Goal: Task Accomplishment & Management: Manage account settings

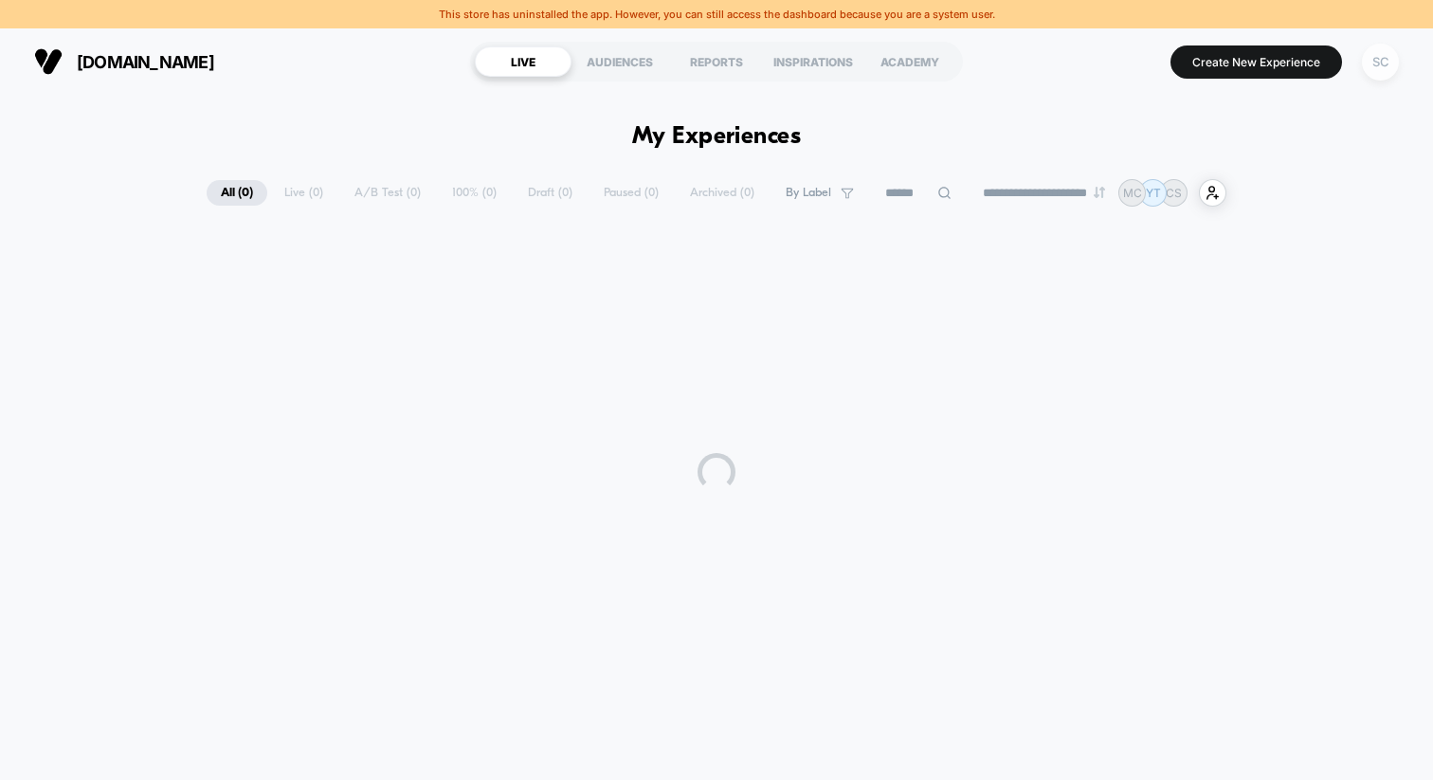
click at [1379, 61] on div "SC" at bounding box center [1380, 62] width 37 height 37
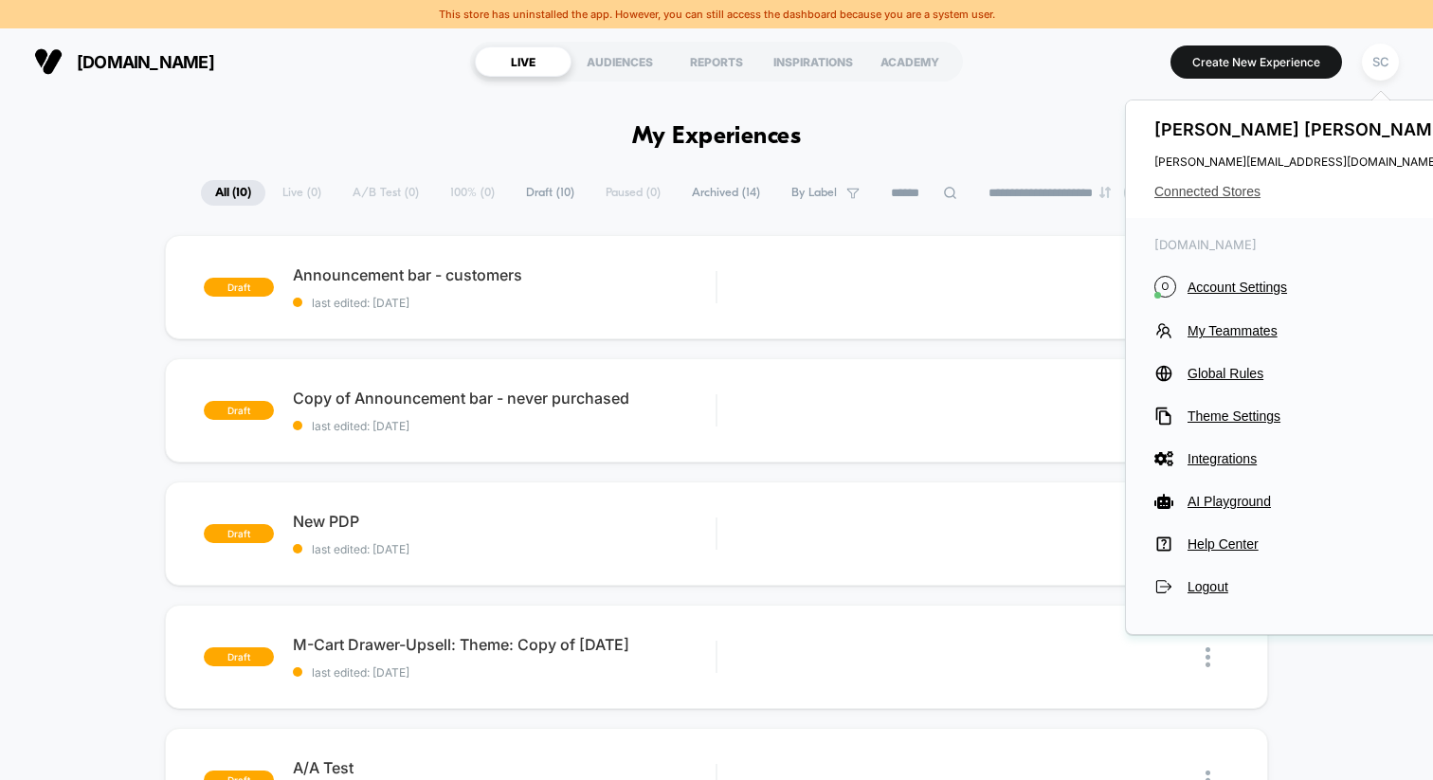
click at [1173, 193] on span "Connected Stores" at bounding box center [1305, 191] width 300 height 15
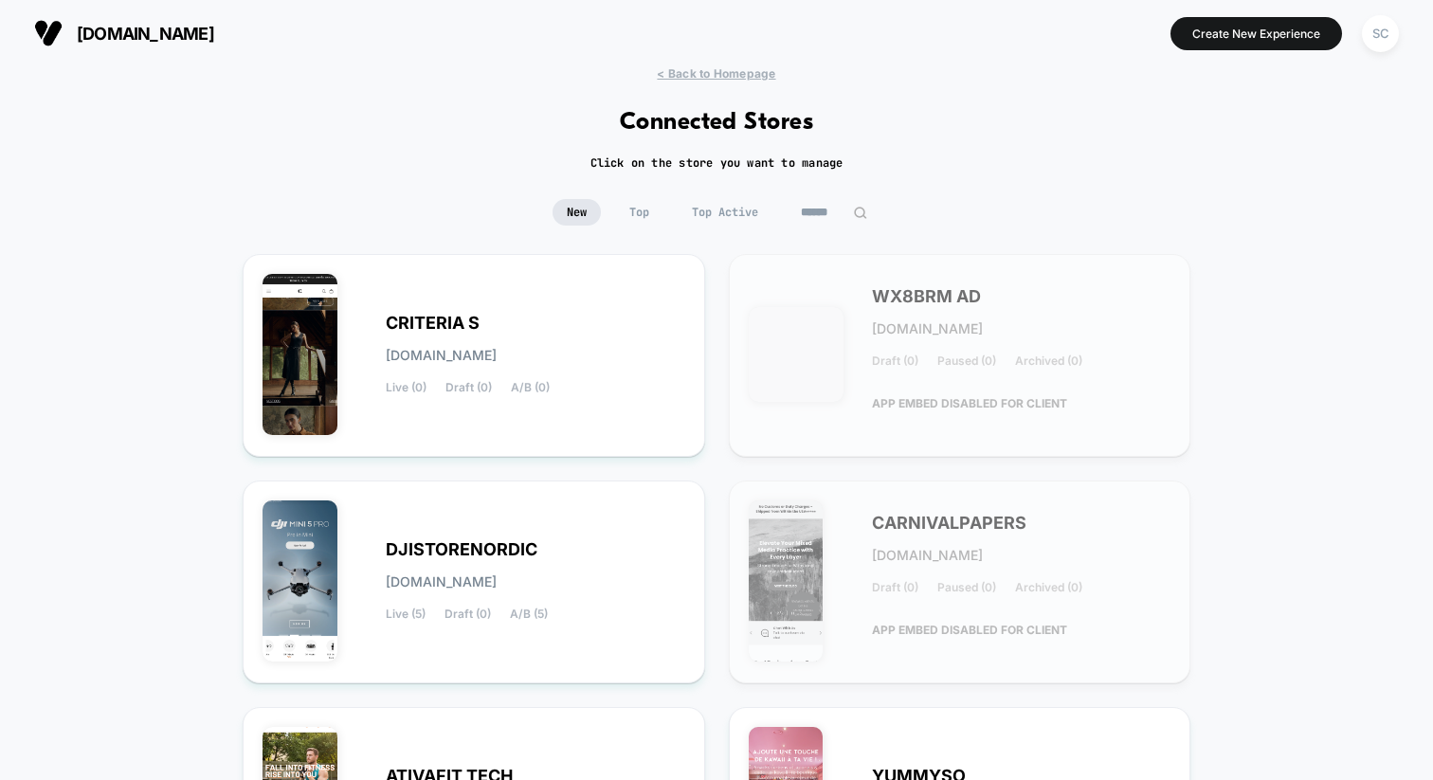
click at [812, 216] on input at bounding box center [834, 212] width 95 height 27
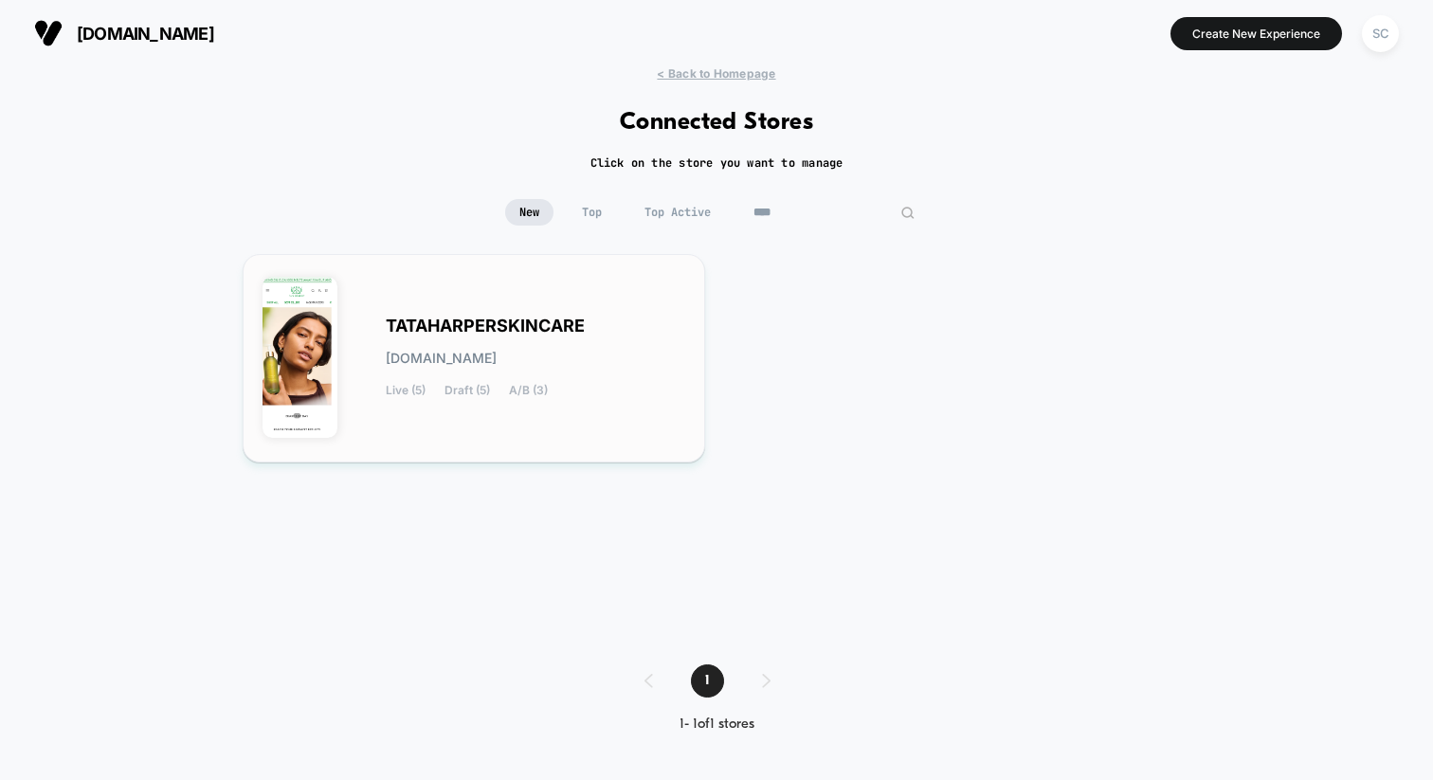
type input "****"
click at [374, 356] on div "TATAHARPERSKINCARE tataharperskincare.myshopify.com Live (5) Draft (5) A/B (3)" at bounding box center [474, 358] width 423 height 169
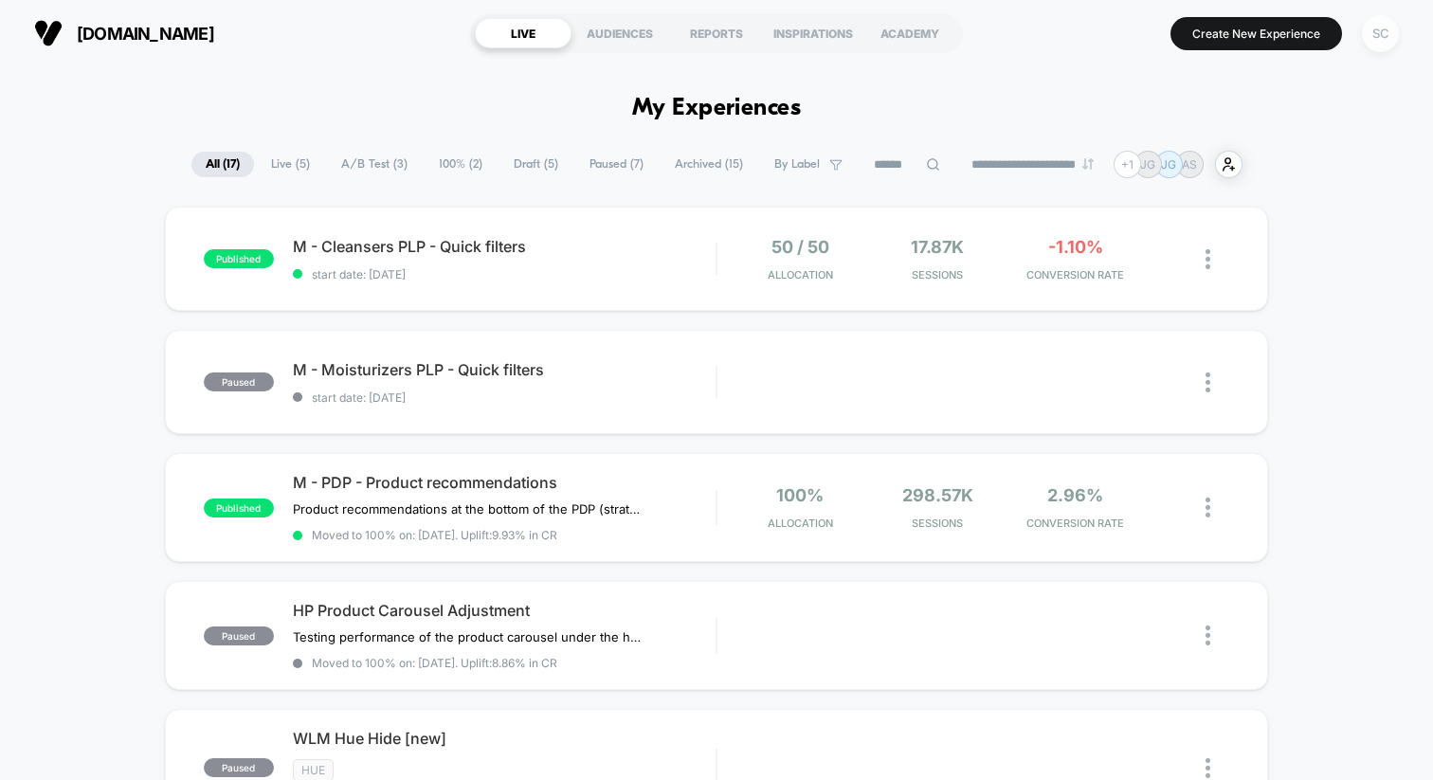
click at [1376, 29] on div "SC" at bounding box center [1380, 33] width 37 height 37
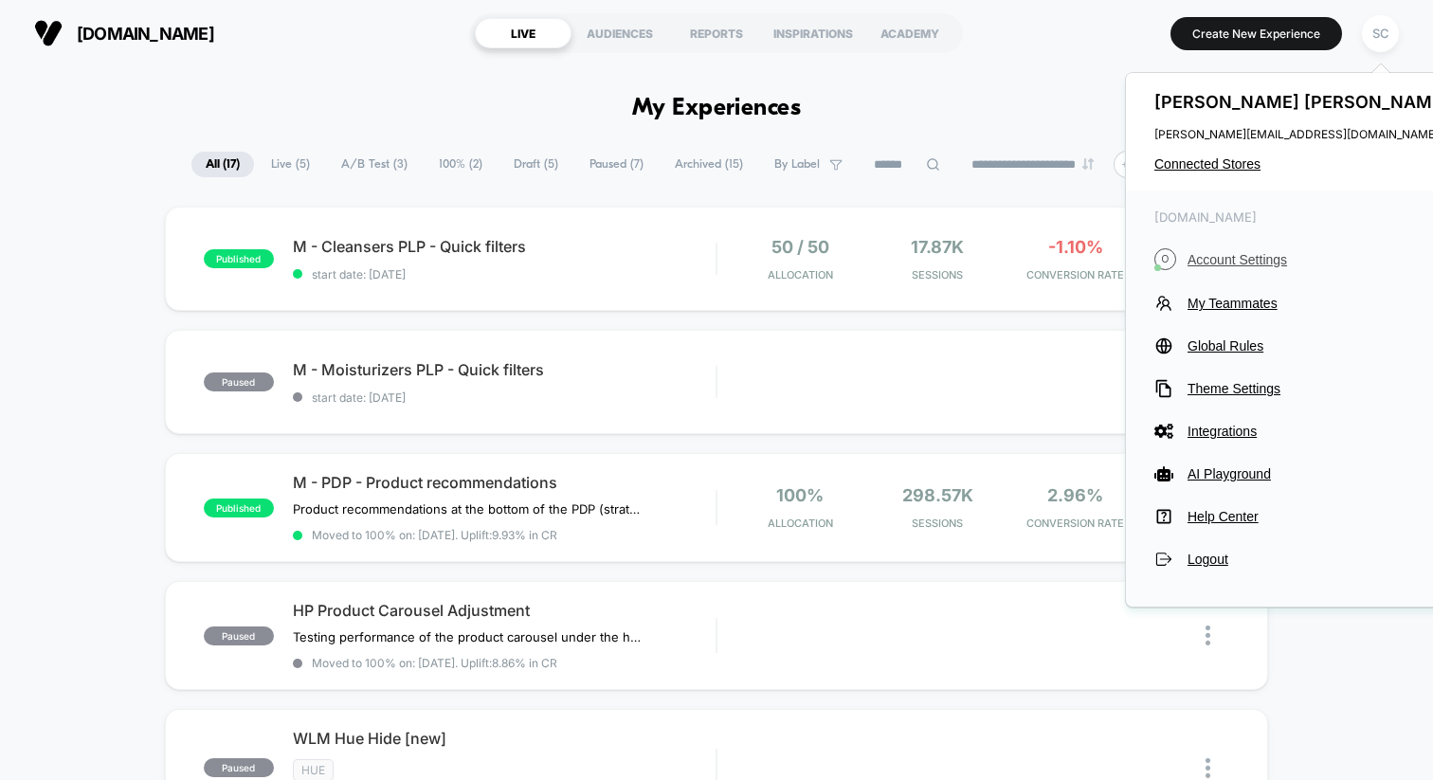
click at [1214, 260] on span "Account Settings" at bounding box center [1321, 259] width 266 height 15
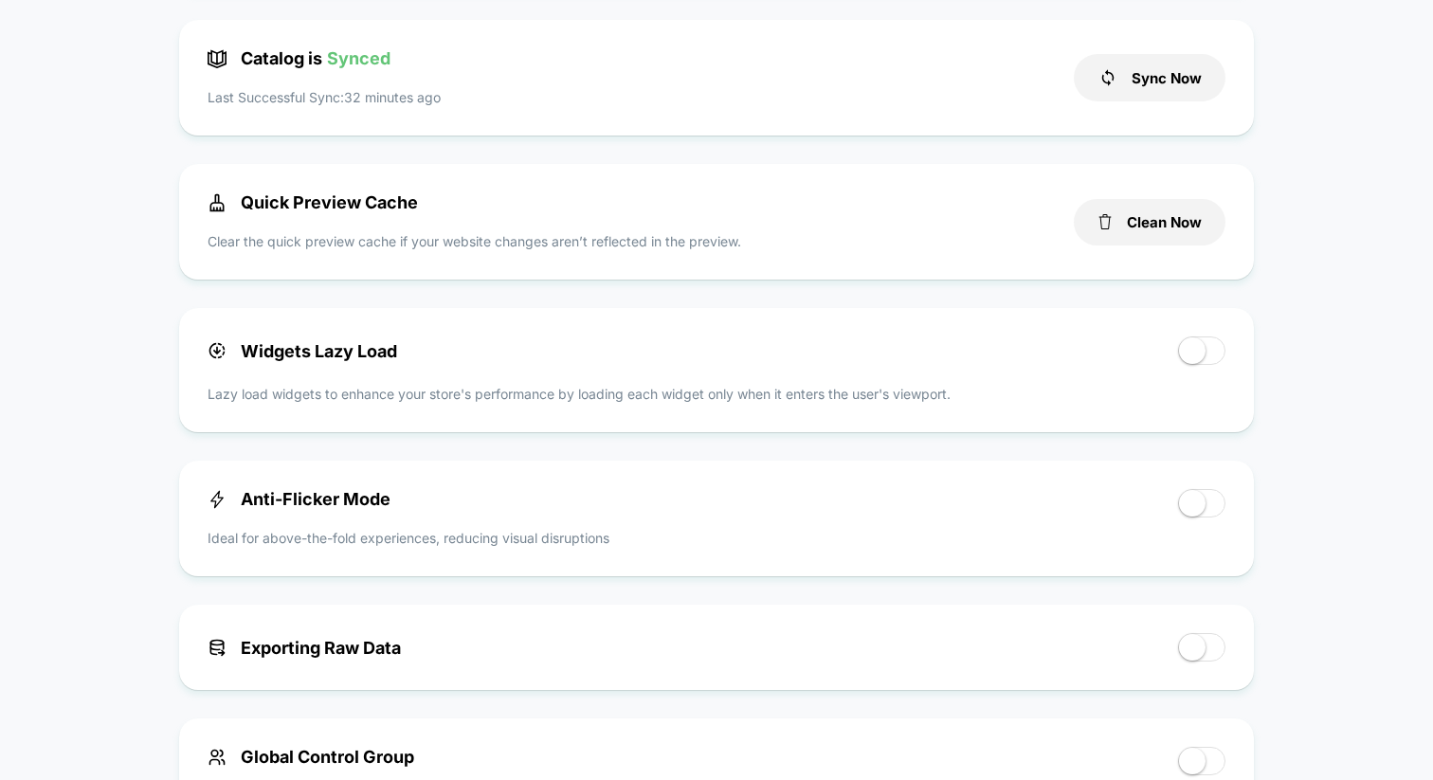
scroll to position [542, 0]
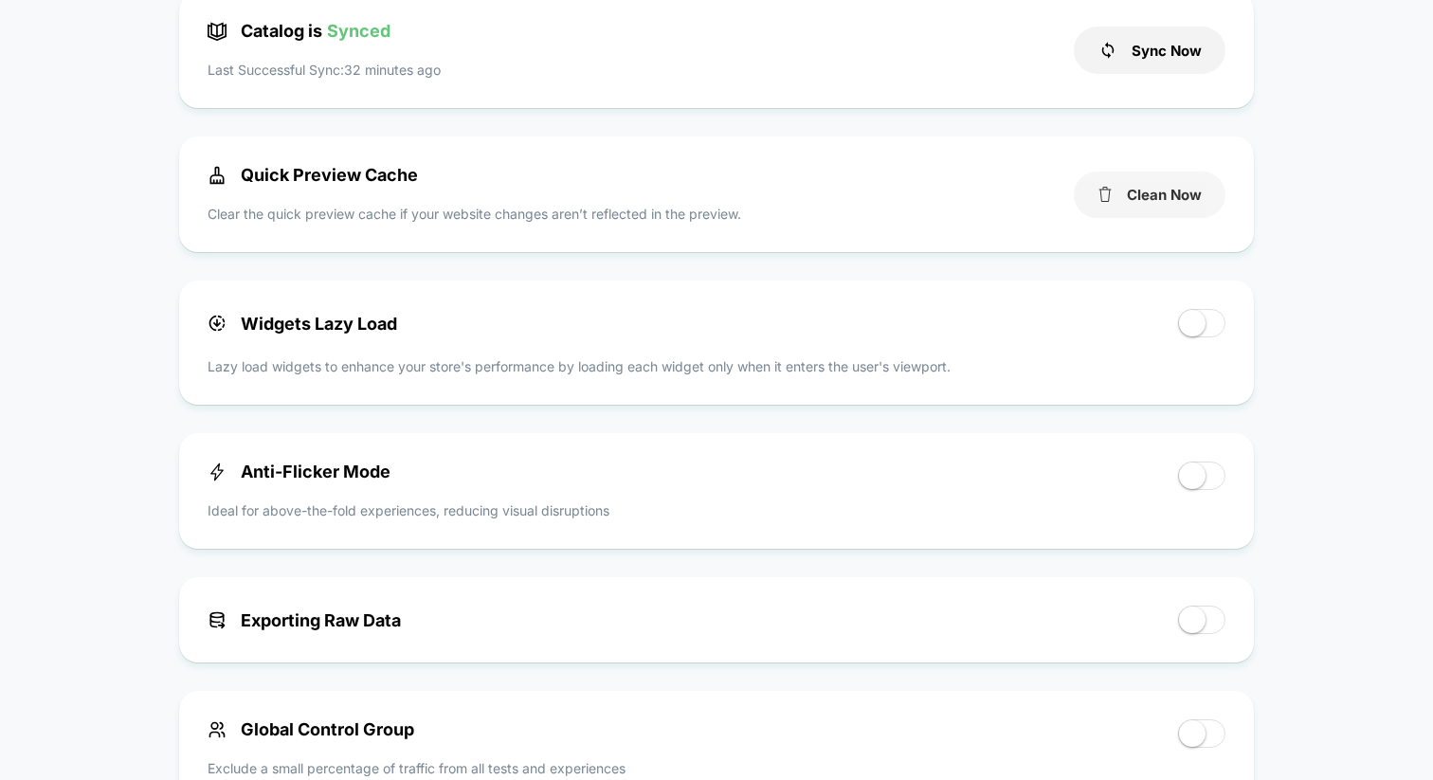
click at [1128, 198] on button "Clean Now" at bounding box center [1150, 195] width 152 height 46
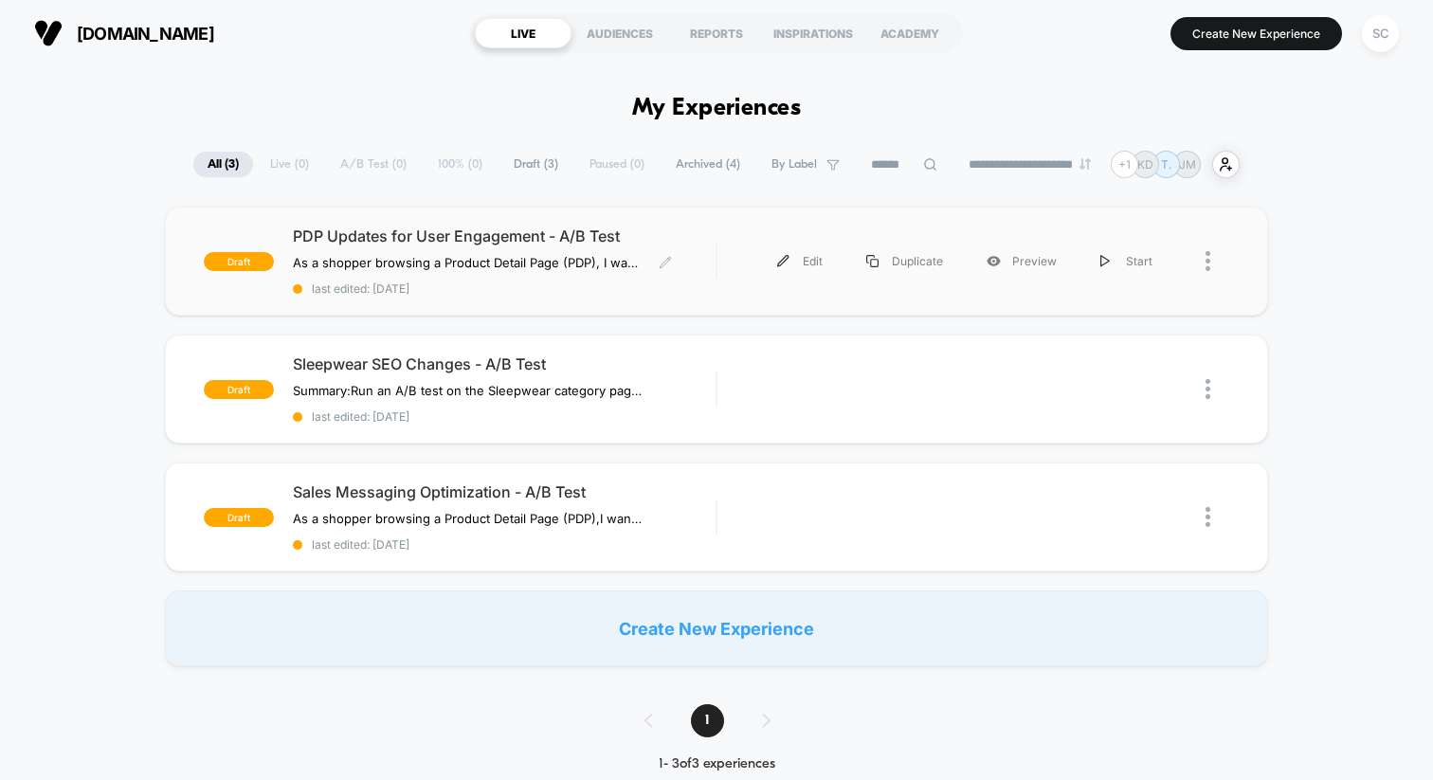
scroll to position [2, 0]
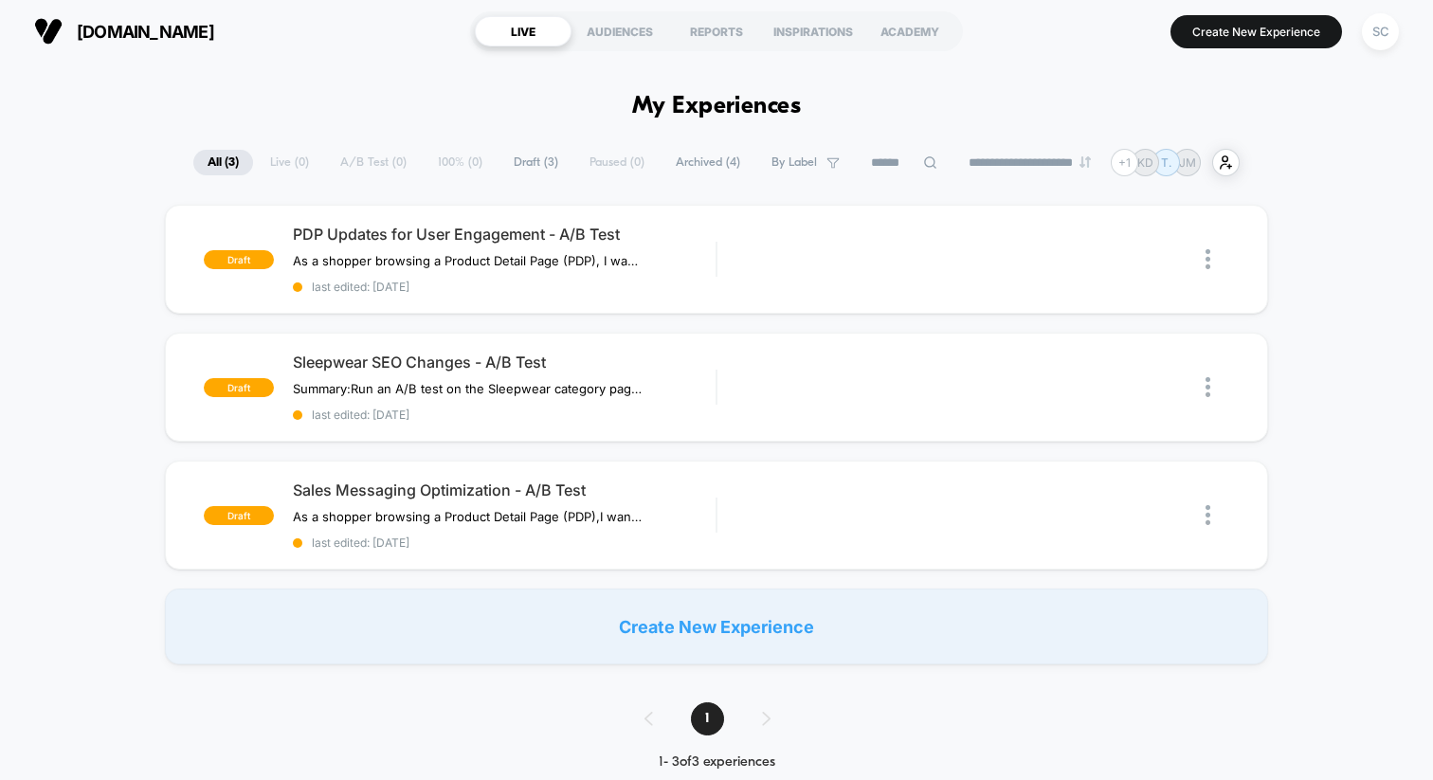
click at [682, 158] on span "Archived ( 4 )" at bounding box center [708, 163] width 93 height 26
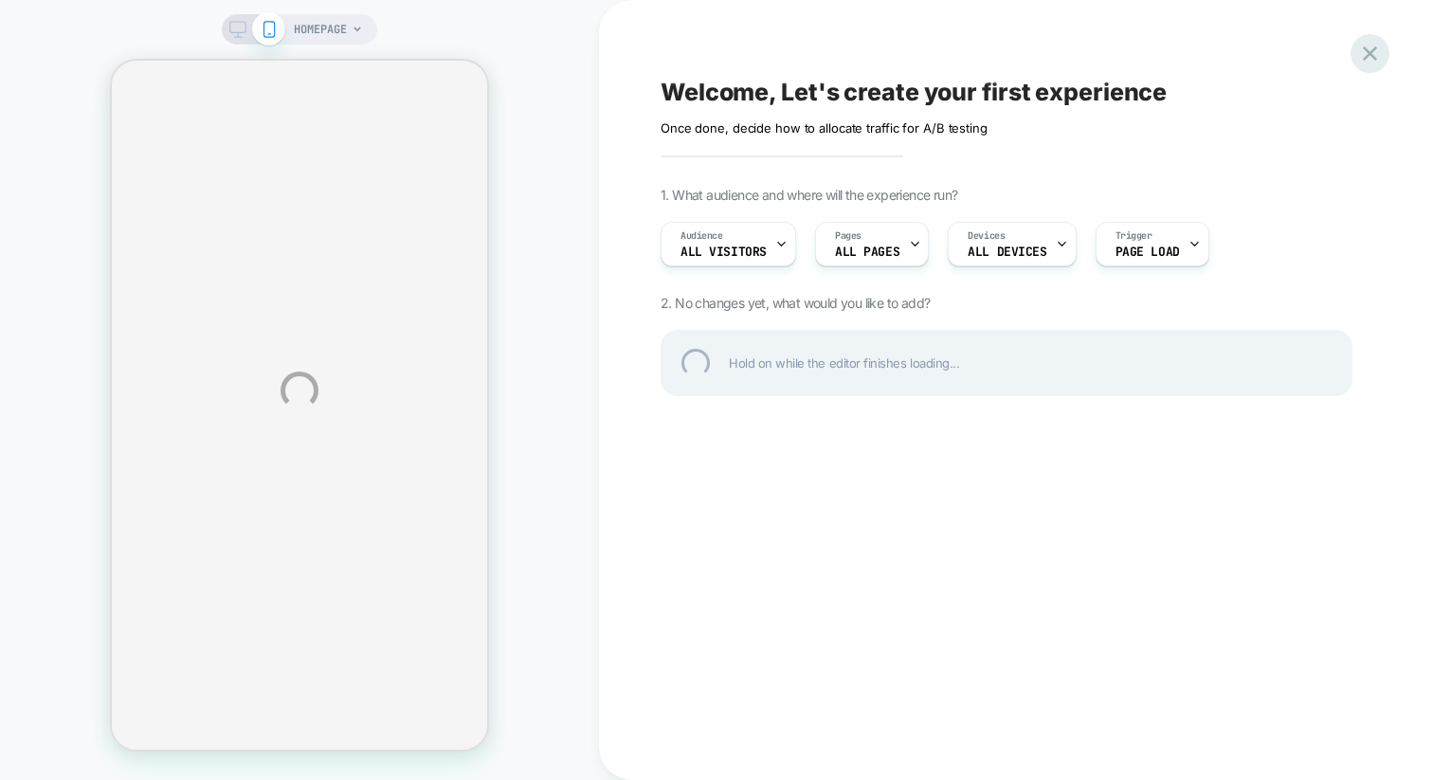
click at [1376, 47] on div at bounding box center [1370, 53] width 39 height 39
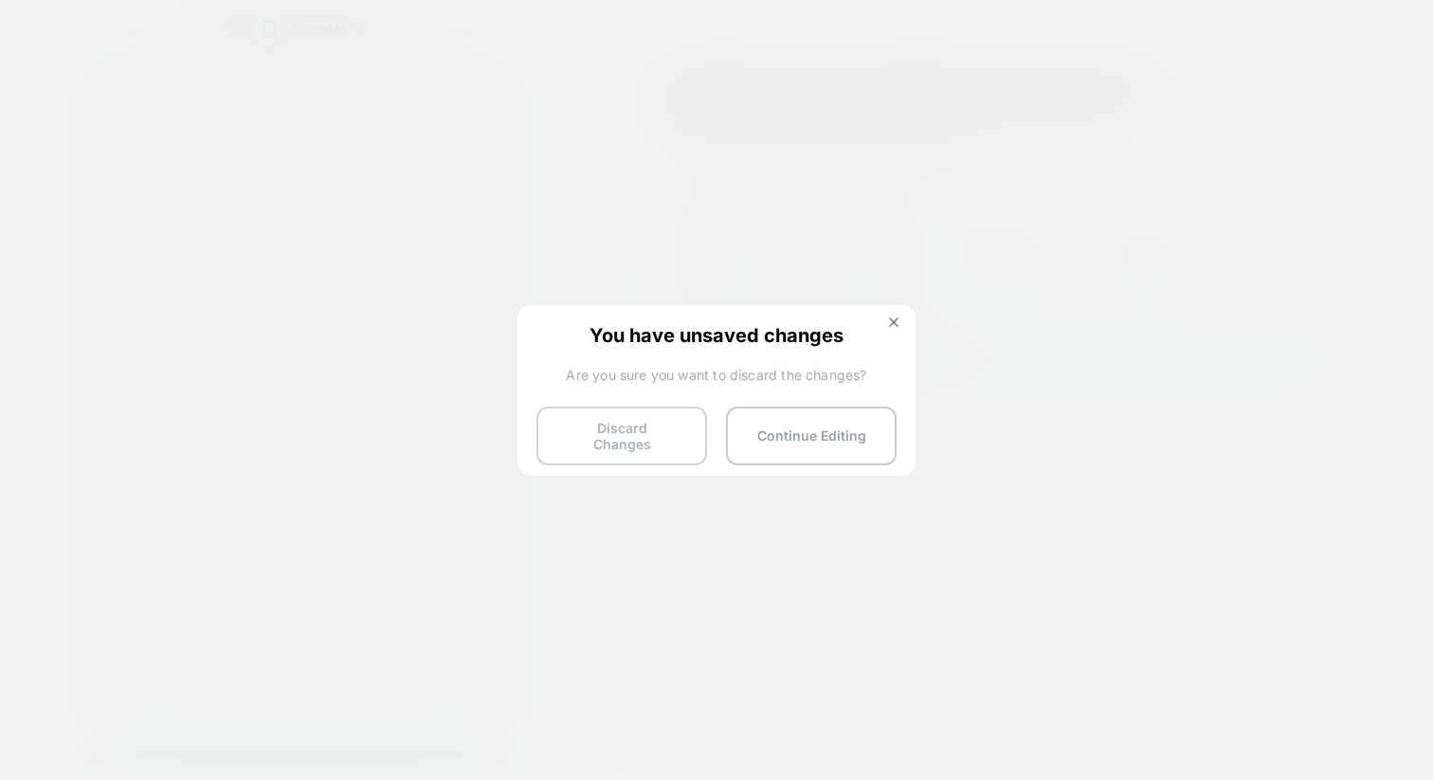
click at [596, 428] on button "Discard Changes" at bounding box center [622, 436] width 171 height 59
